Goal: Navigation & Orientation: Find specific page/section

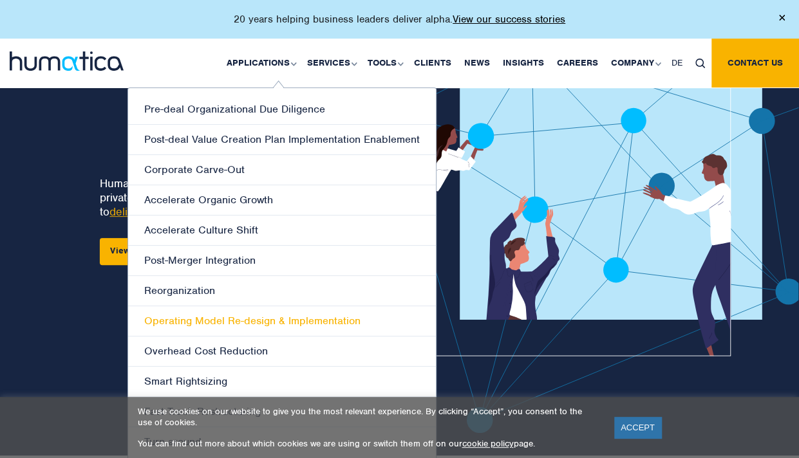
scroll to position [64, 0]
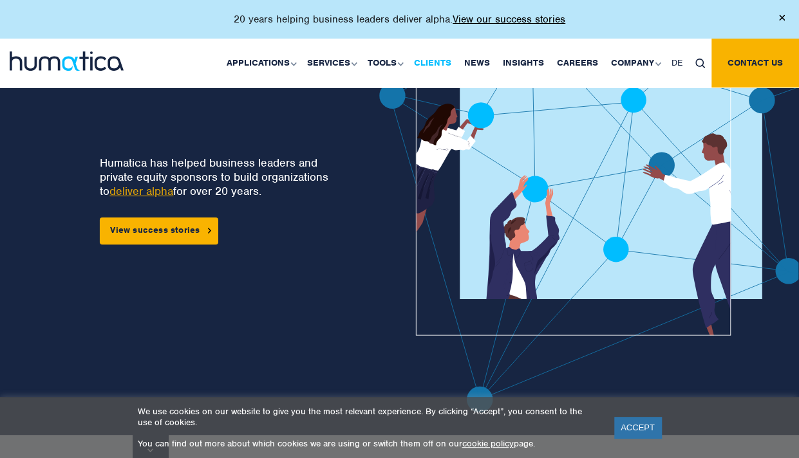
click at [434, 57] on link "Clients" at bounding box center [432, 63] width 50 height 49
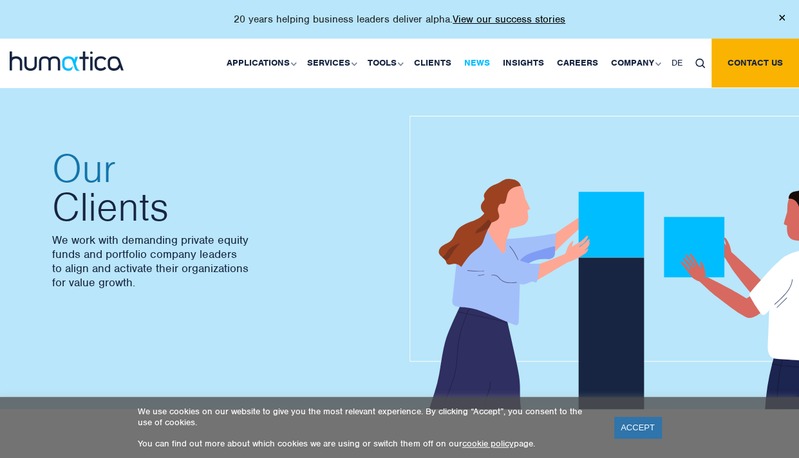
click at [473, 60] on link "News" at bounding box center [477, 63] width 39 height 49
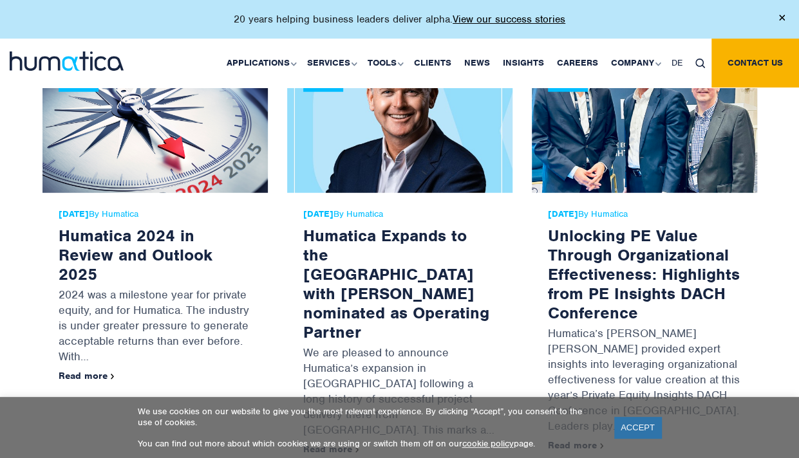
scroll to position [1609, 0]
